Goal: Find specific page/section: Find specific page/section

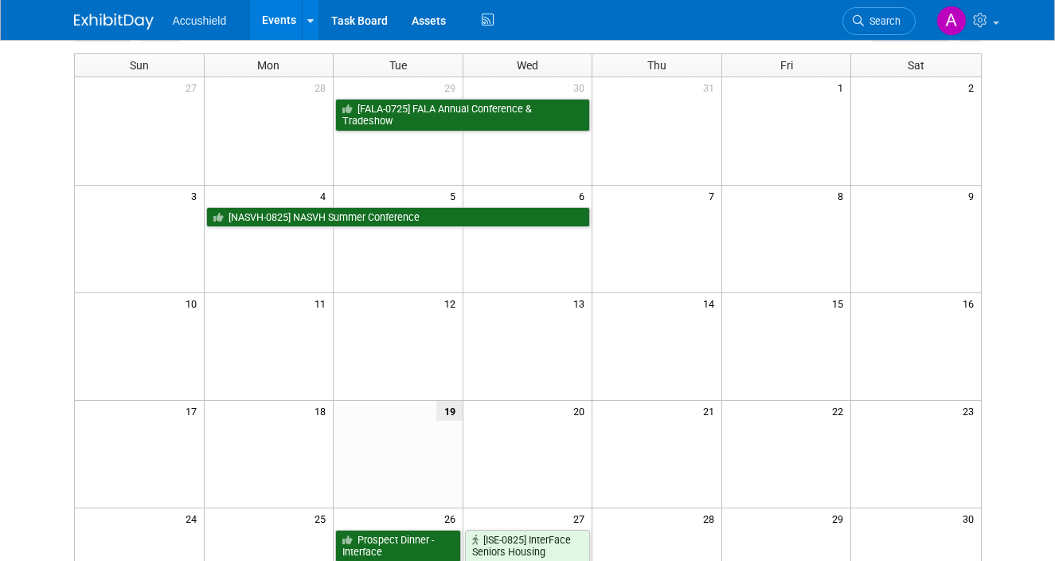
scroll to position [25, 0]
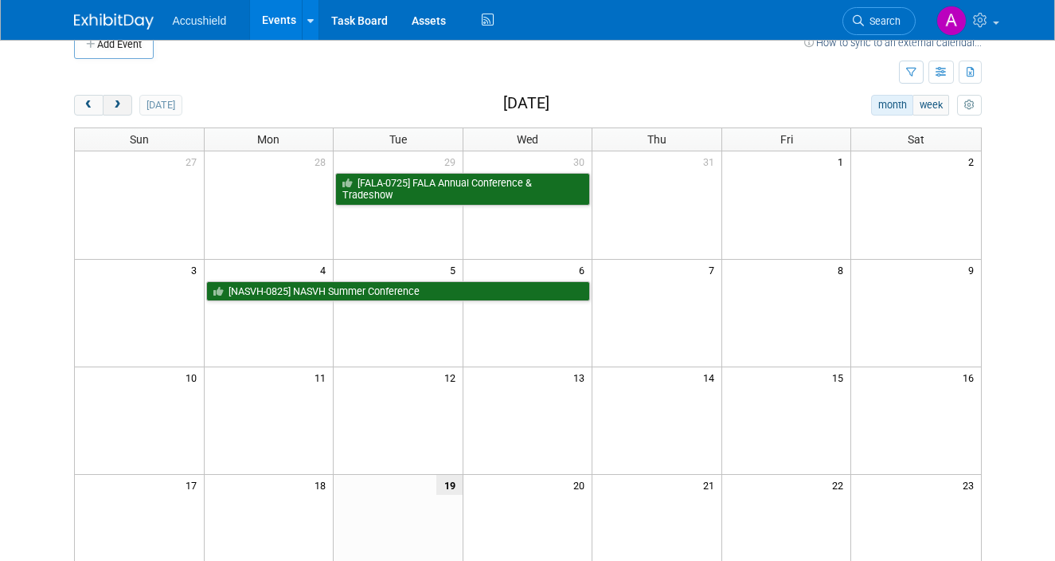
click at [119, 111] on button "next" at bounding box center [117, 105] width 29 height 21
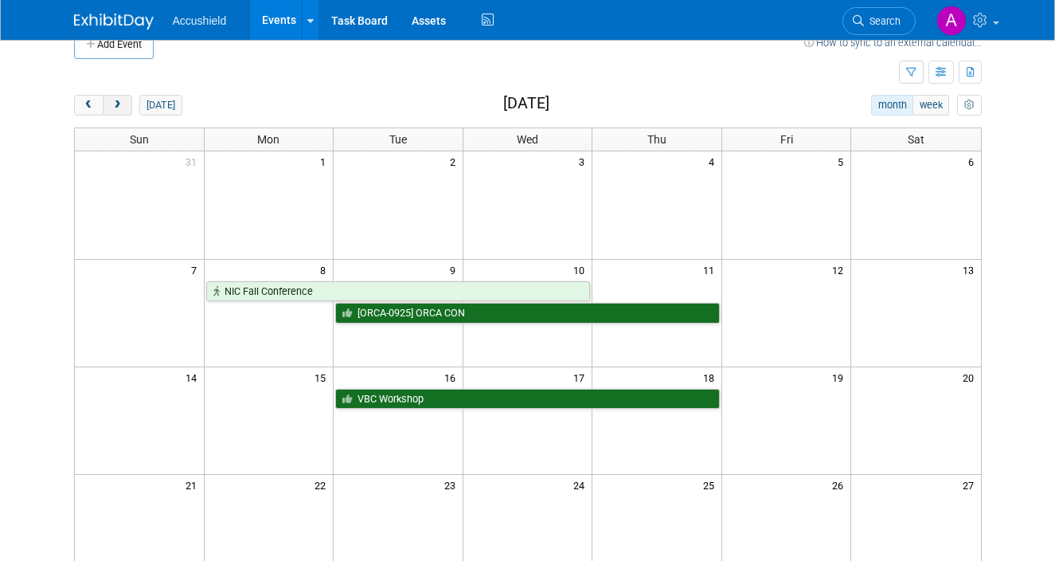
click at [119, 111] on button "next" at bounding box center [117, 105] width 29 height 21
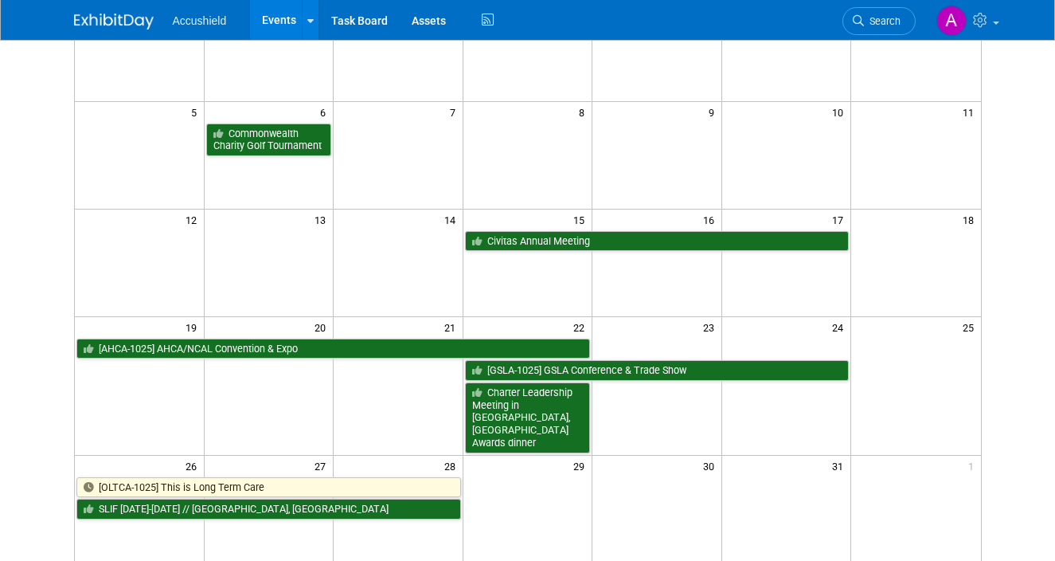
scroll to position [164, 0]
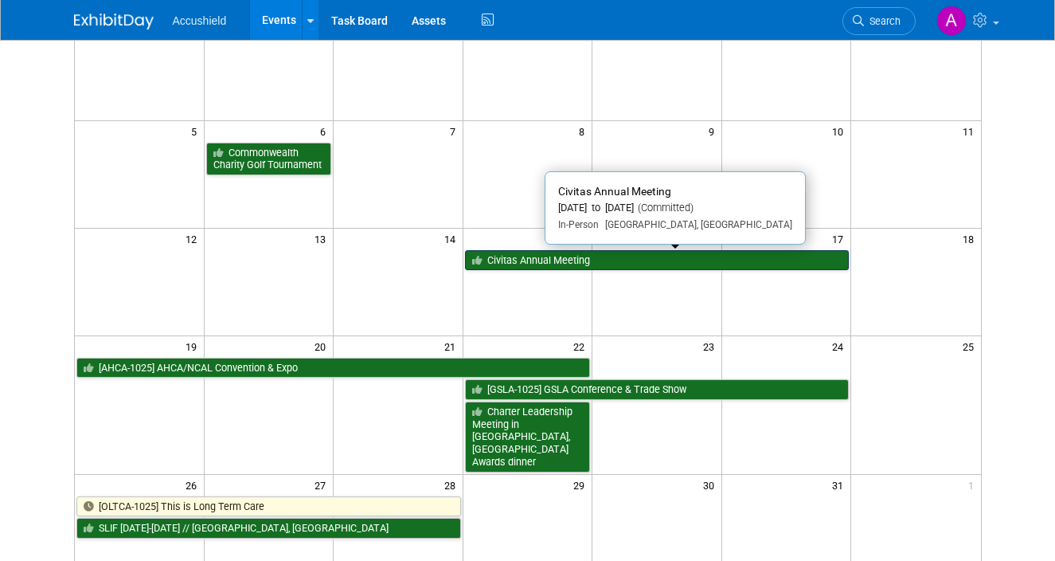
click at [534, 260] on link "Civitas Annual Meeting" at bounding box center [657, 260] width 385 height 21
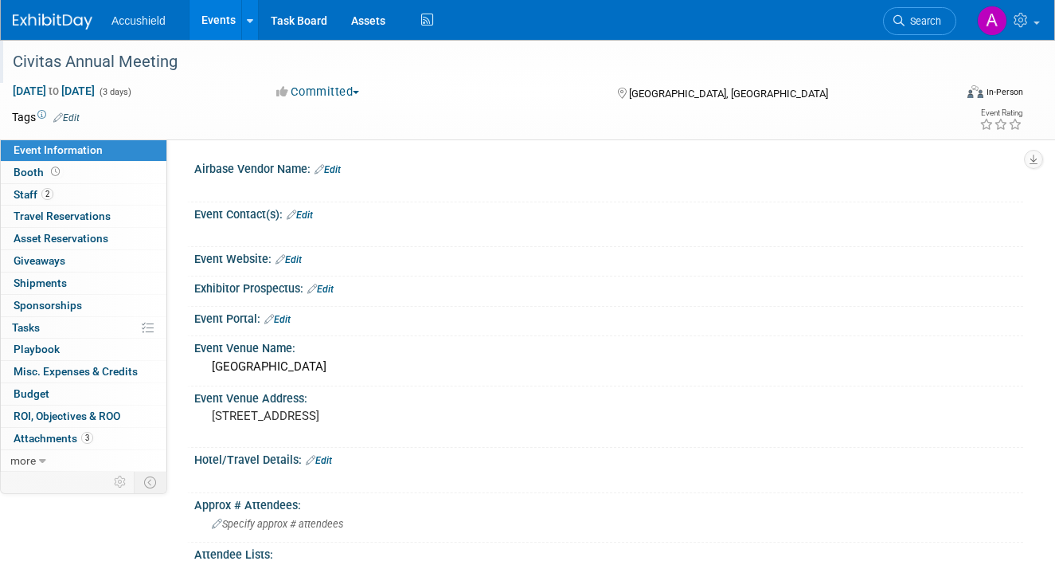
drag, startPoint x: 180, startPoint y: 61, endPoint x: 10, endPoint y: 65, distance: 170.5
click at [10, 65] on div "Civitas Annual Meeting" at bounding box center [472, 62] width 930 height 29
